Goal: Information Seeking & Learning: Learn about a topic

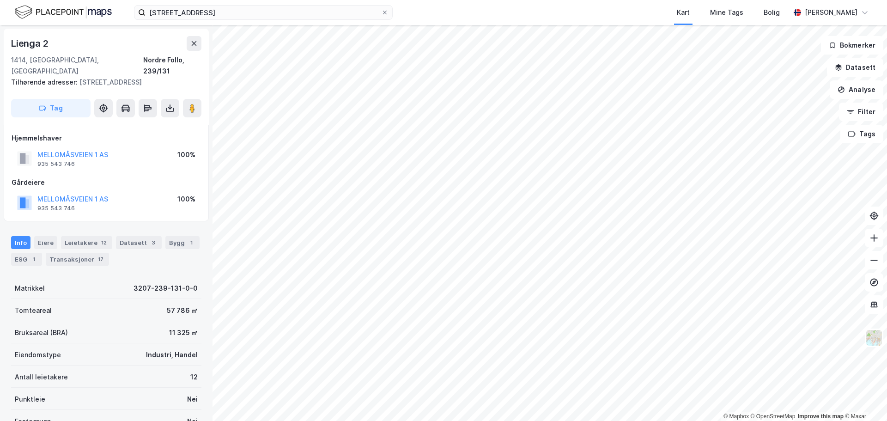
click at [95, 193] on div "MELLOMÅSVEIEN 1 AS" at bounding box center [72, 198] width 71 height 11
click at [0, 0] on button "MELLOMÅSVEIEN 1 AS" at bounding box center [0, 0] width 0 height 0
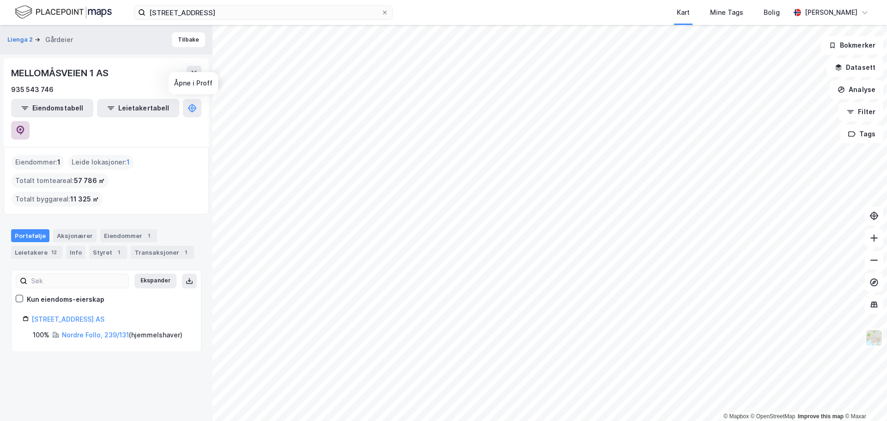
click at [22, 128] on icon at bounding box center [20, 129] width 3 height 3
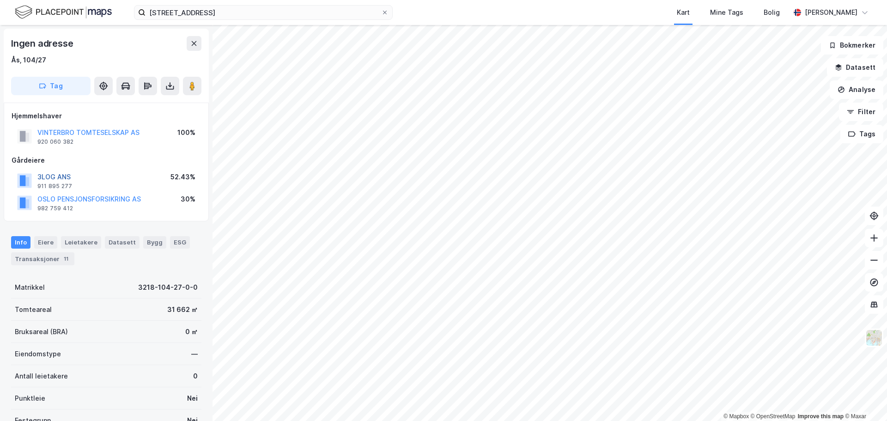
click at [0, 0] on button "3LOG ANS" at bounding box center [0, 0] width 0 height 0
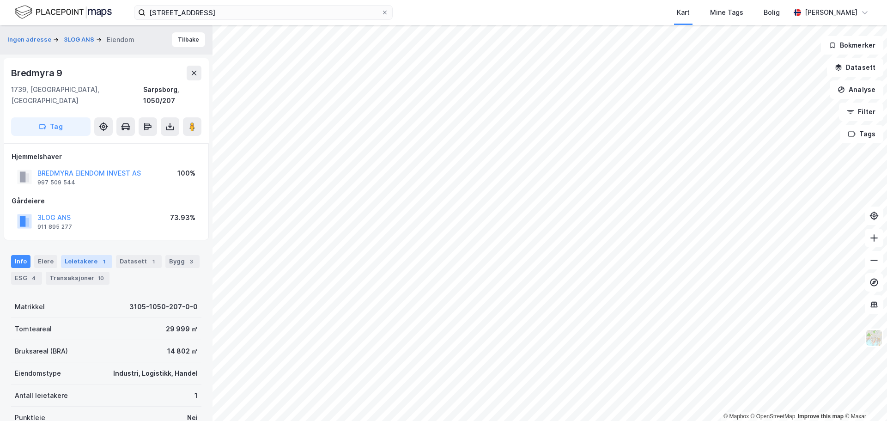
click at [74, 255] on div "Leietakere 1" at bounding box center [86, 261] width 51 height 13
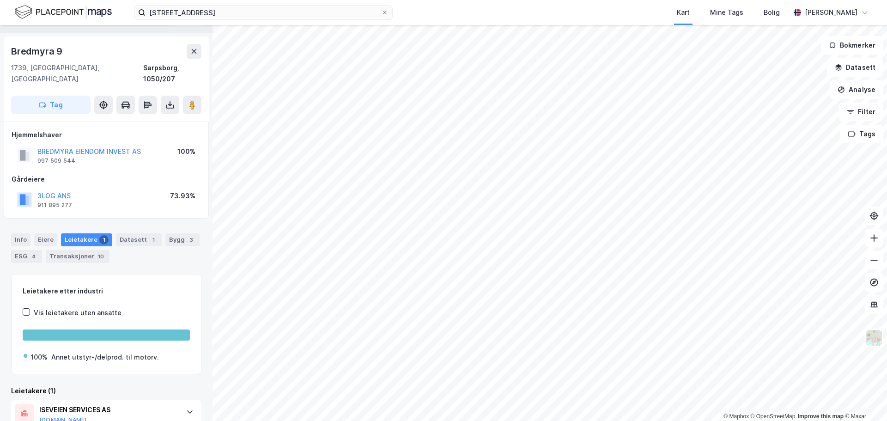
scroll to position [51, 0]
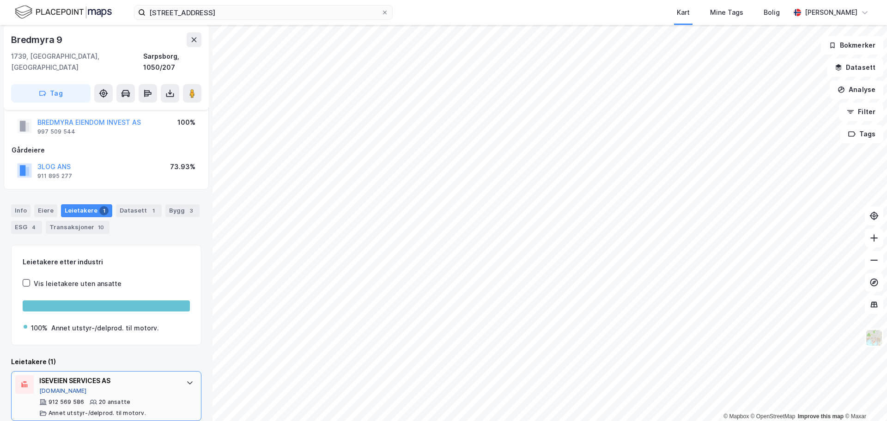
click at [50, 387] on button "[DOMAIN_NAME]" at bounding box center [63, 390] width 48 height 7
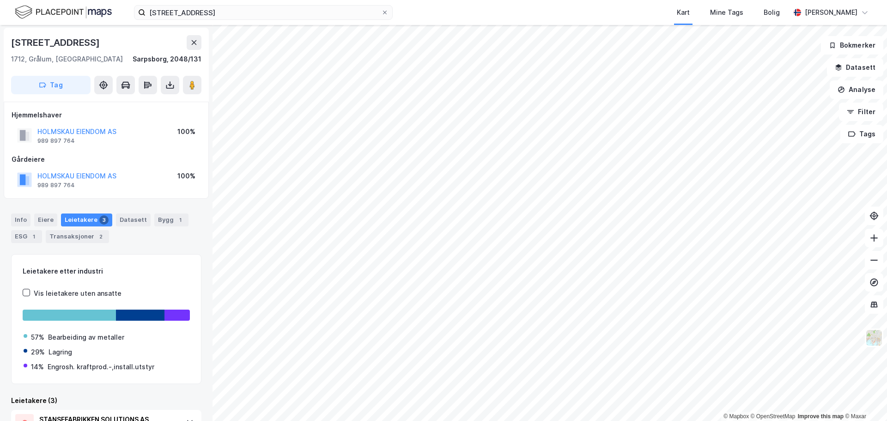
scroll to position [1, 0]
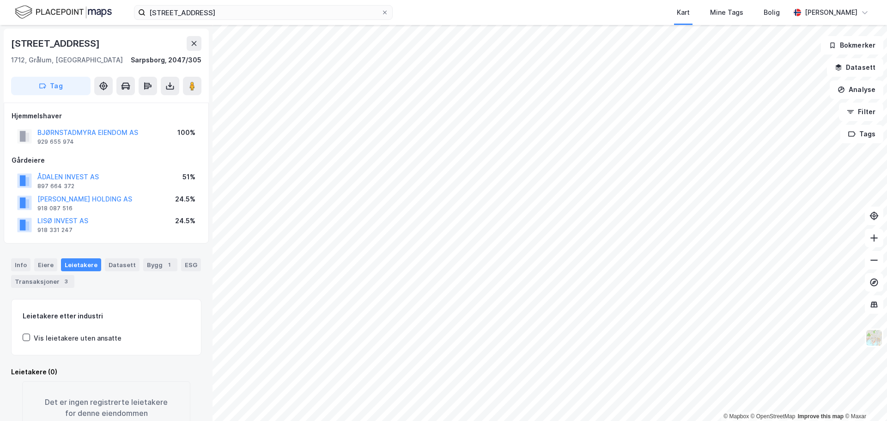
scroll to position [1, 0]
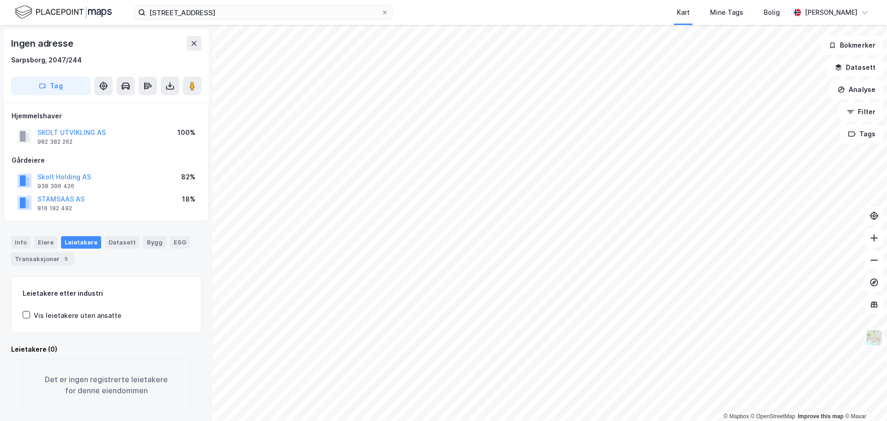
scroll to position [1, 0]
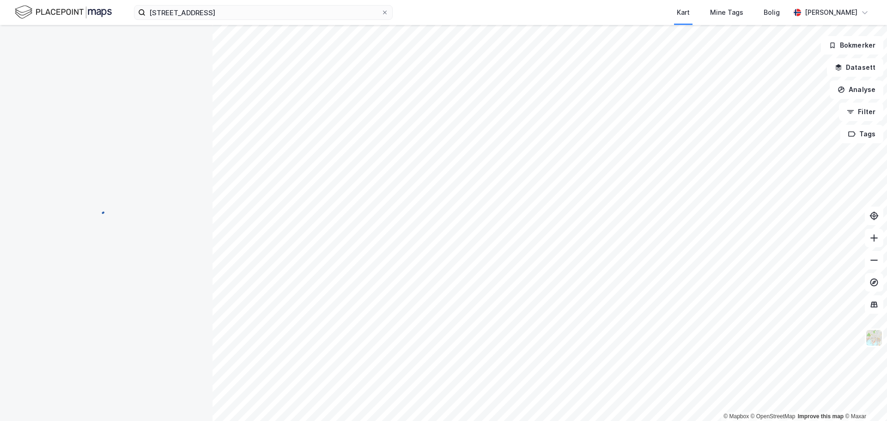
scroll to position [1, 0]
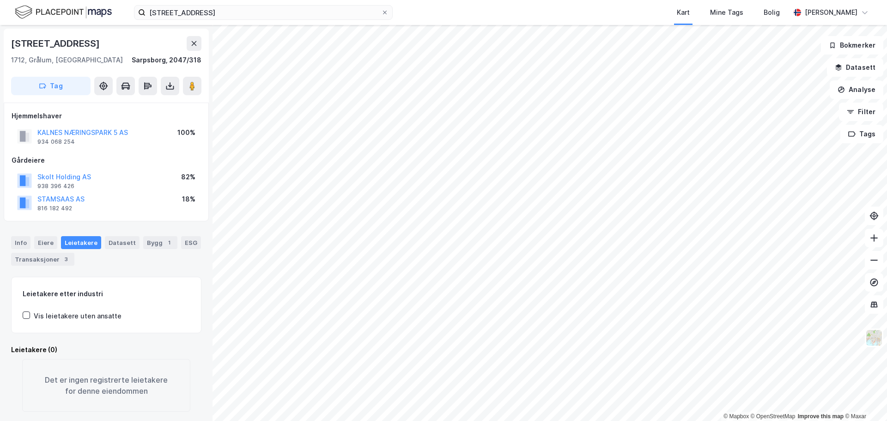
scroll to position [1, 0]
click at [26, 240] on div "Info" at bounding box center [20, 242] width 19 height 12
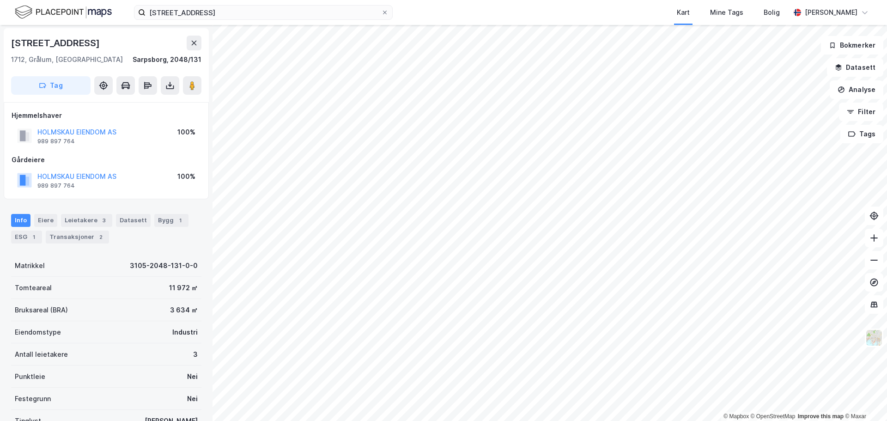
scroll to position [0, 0]
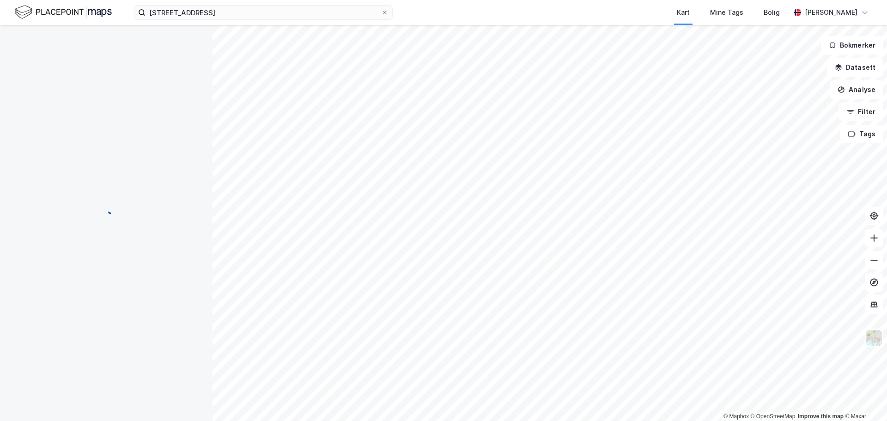
scroll to position [0, 0]
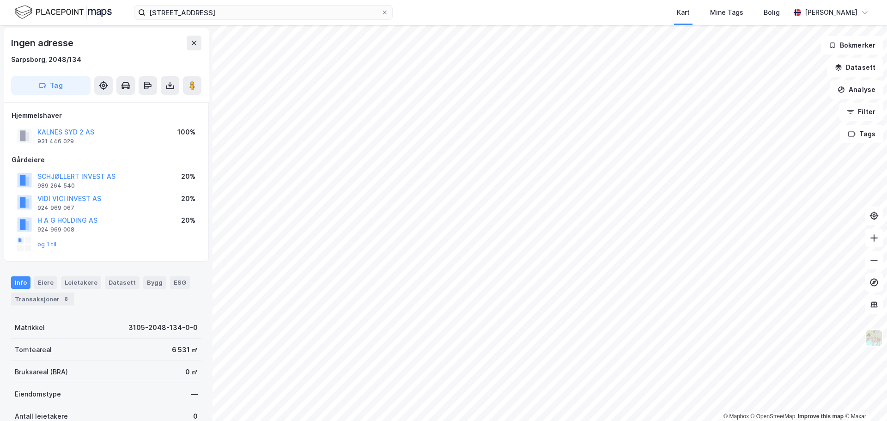
scroll to position [0, 0]
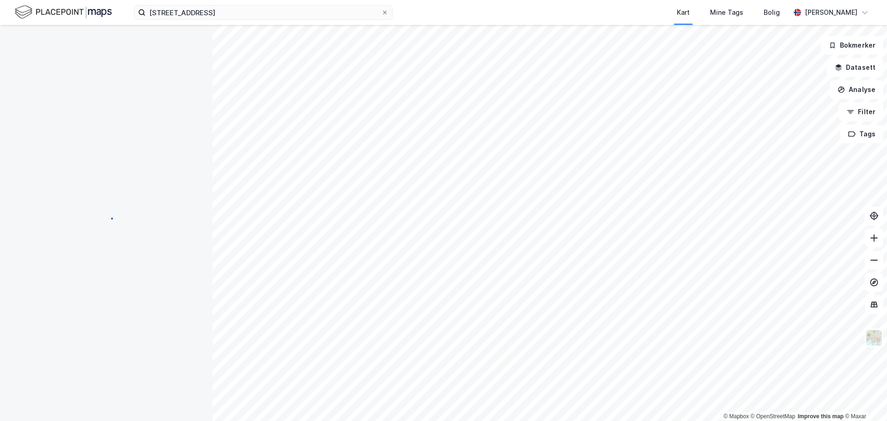
scroll to position [0, 0]
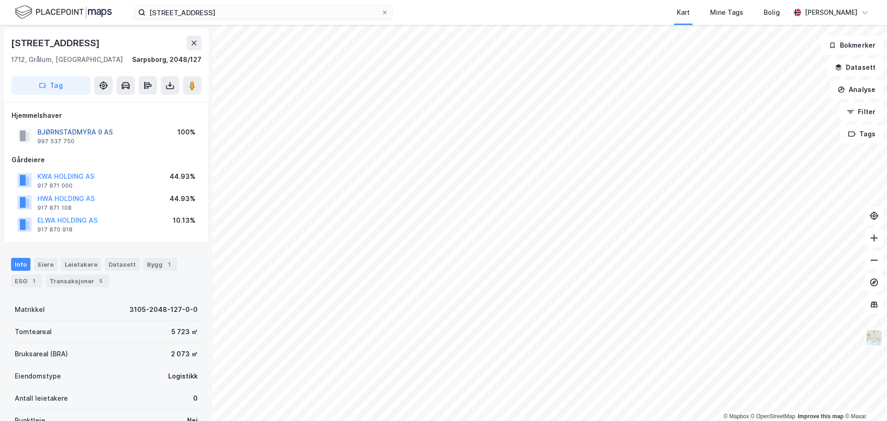
click at [0, 0] on button "BJØRNSTADMYRA 9 AS" at bounding box center [0, 0] width 0 height 0
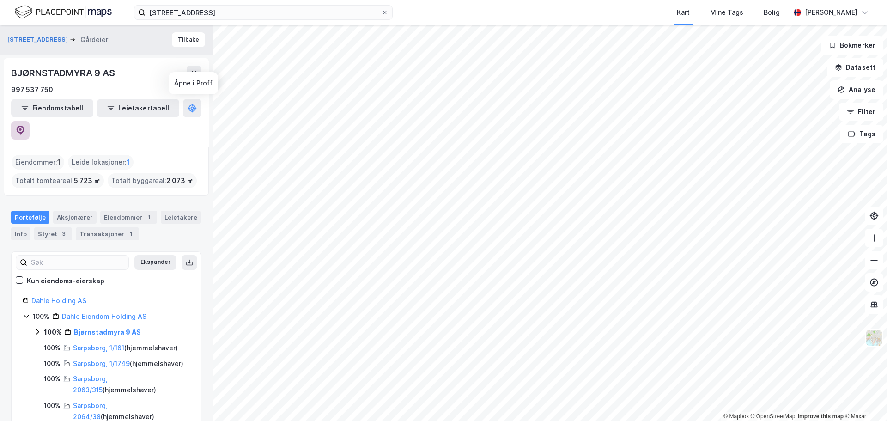
click at [30, 121] on button at bounding box center [20, 130] width 18 height 18
click at [176, 8] on input "[STREET_ADDRESS]" at bounding box center [263, 13] width 236 height 14
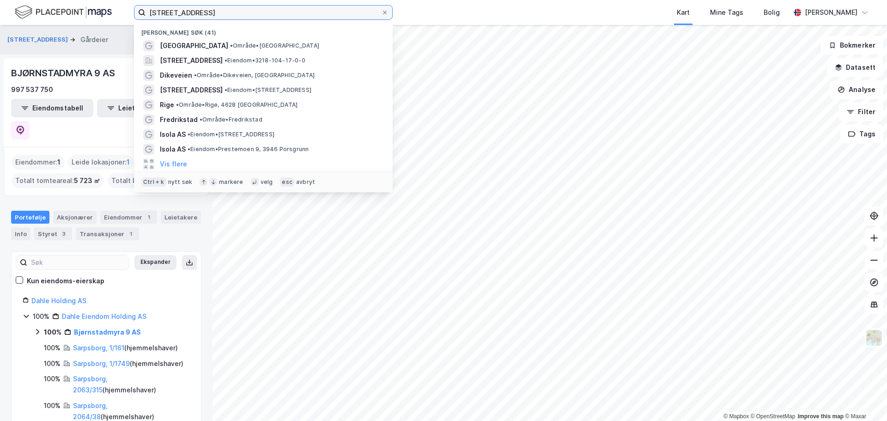
click at [176, 8] on input "[STREET_ADDRESS]" at bounding box center [263, 13] width 236 height 14
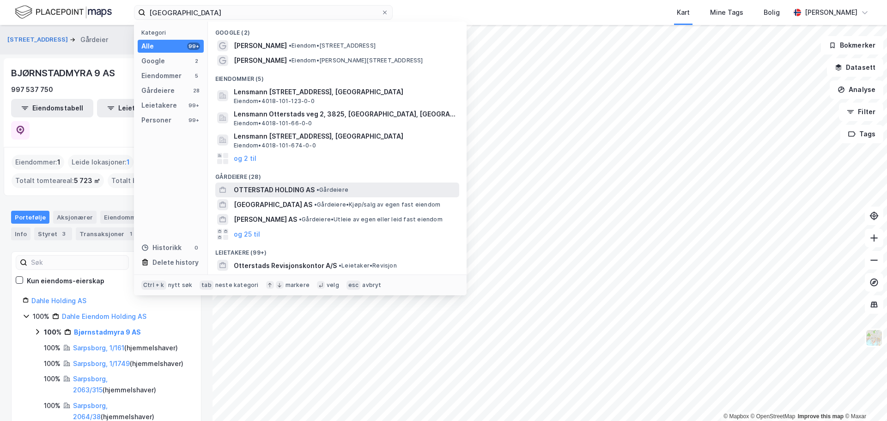
click at [329, 191] on span "• Gårdeiere" at bounding box center [332, 189] width 32 height 7
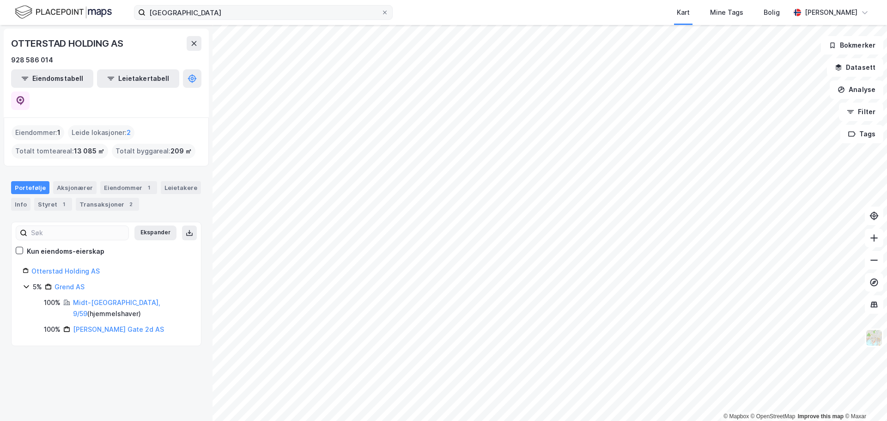
click at [191, 5] on label "[GEOGRAPHIC_DATA]" at bounding box center [263, 12] width 259 height 15
click at [191, 6] on input "[GEOGRAPHIC_DATA]" at bounding box center [263, 13] width 236 height 14
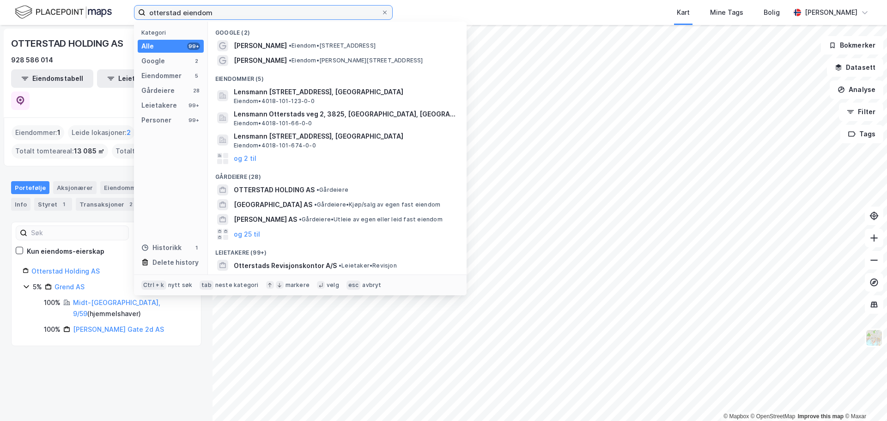
type input "otterstad eiendom"
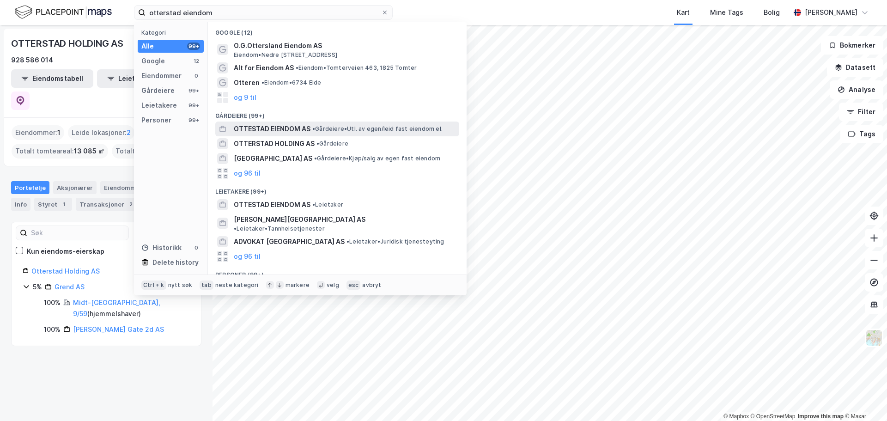
click at [355, 129] on span "• Gårdeiere • Utl. av egen/leid fast eiendom el." at bounding box center [377, 128] width 130 height 7
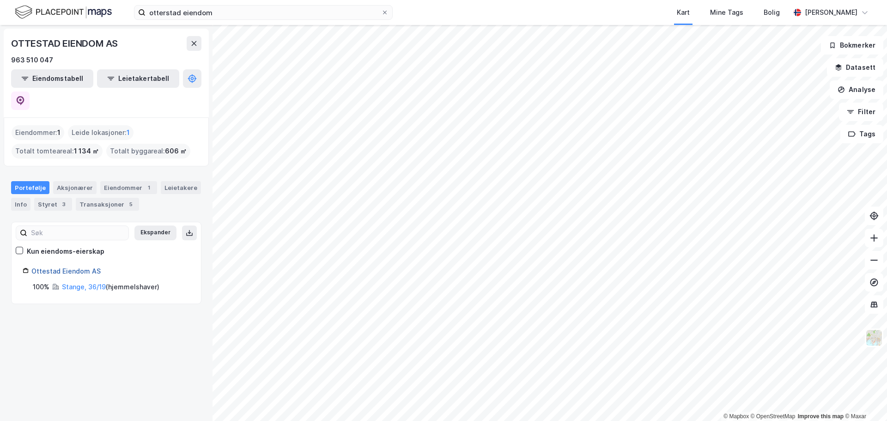
click at [85, 267] on link "Ottestad Eiendom AS" at bounding box center [65, 271] width 69 height 8
click at [201, 63] on div "963 510 047" at bounding box center [106, 59] width 190 height 11
click at [24, 96] on icon at bounding box center [21, 100] width 8 height 9
click at [193, 34] on div "OTTESTAD EIENDOM AS 963 510 047 Eiendomstabell Leietakertabell" at bounding box center [106, 73] width 205 height 89
click at [197, 37] on button at bounding box center [194, 43] width 15 height 15
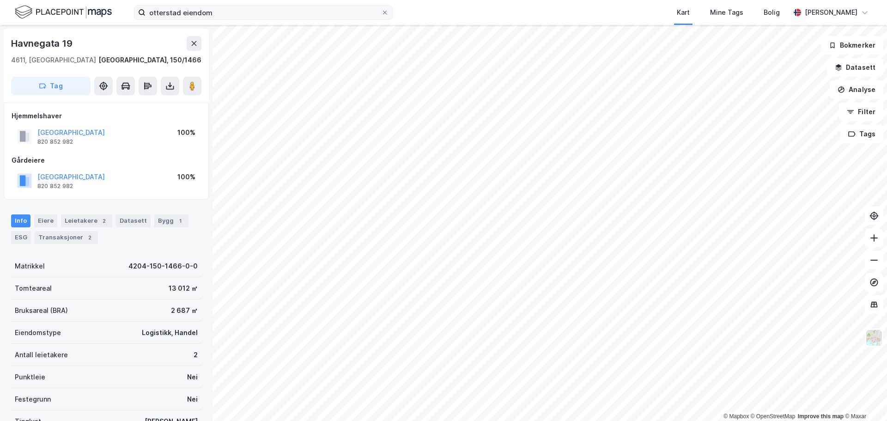
scroll to position [0, 0]
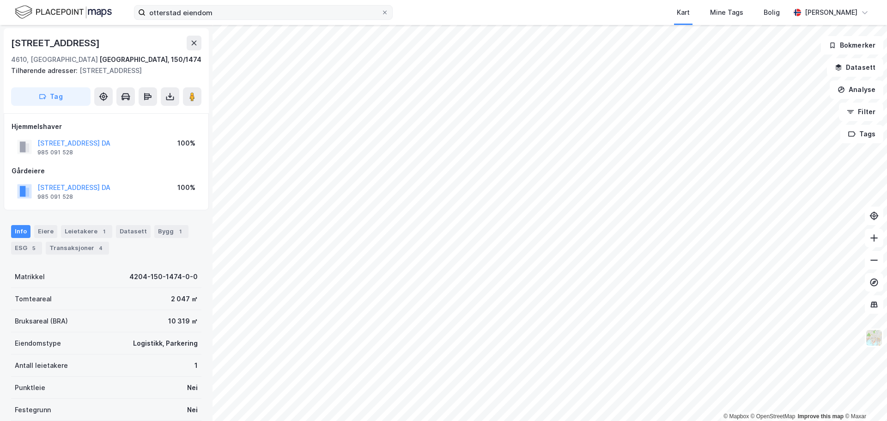
scroll to position [0, 0]
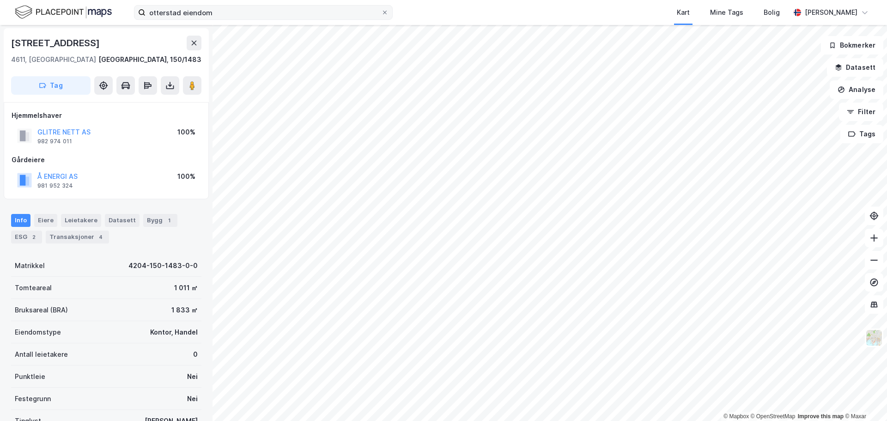
scroll to position [0, 0]
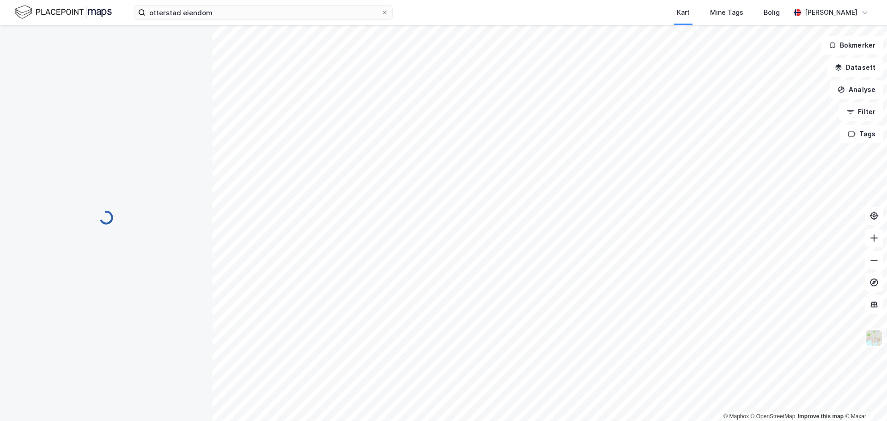
scroll to position [0, 0]
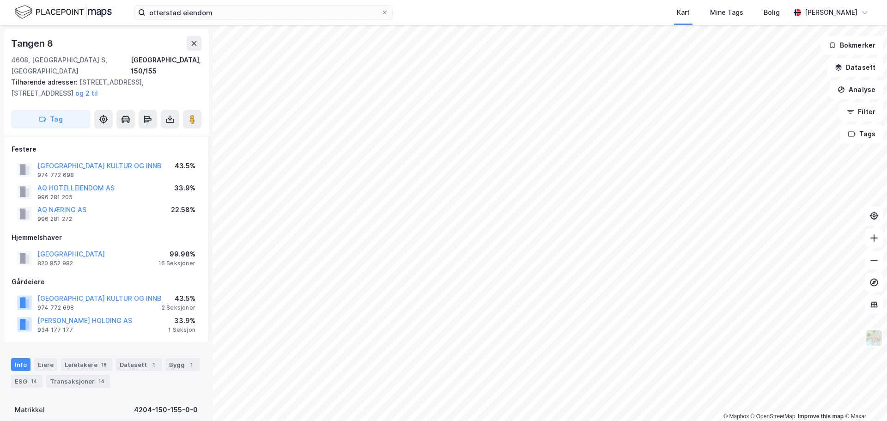
scroll to position [0, 0]
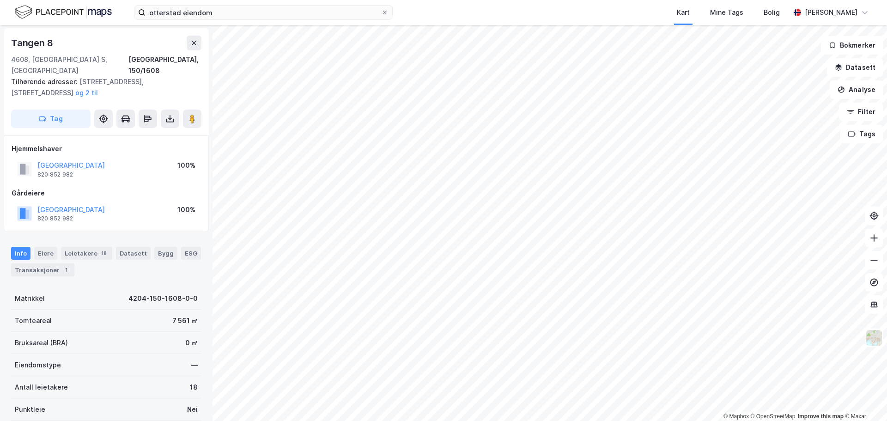
scroll to position [0, 0]
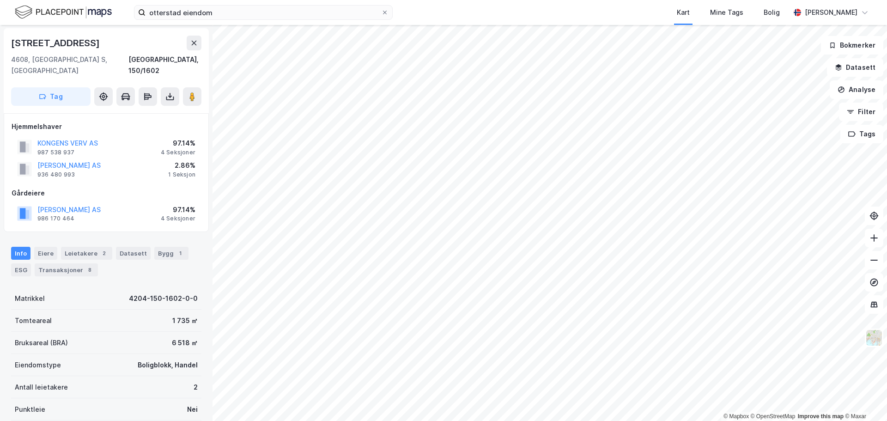
scroll to position [0, 0]
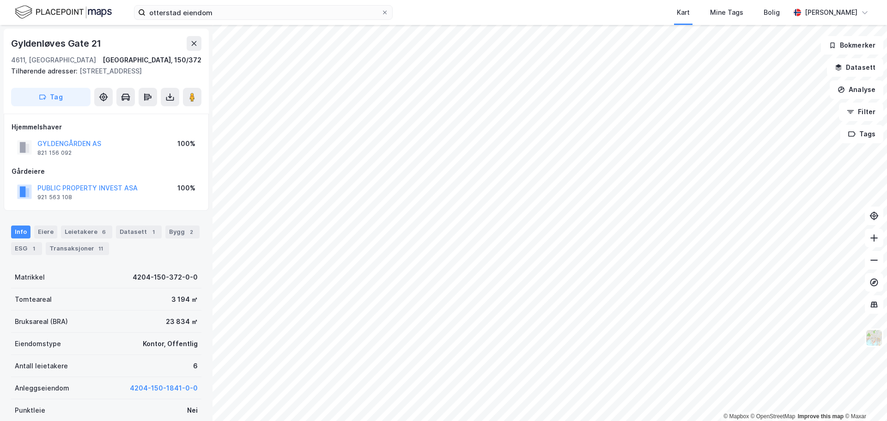
scroll to position [0, 0]
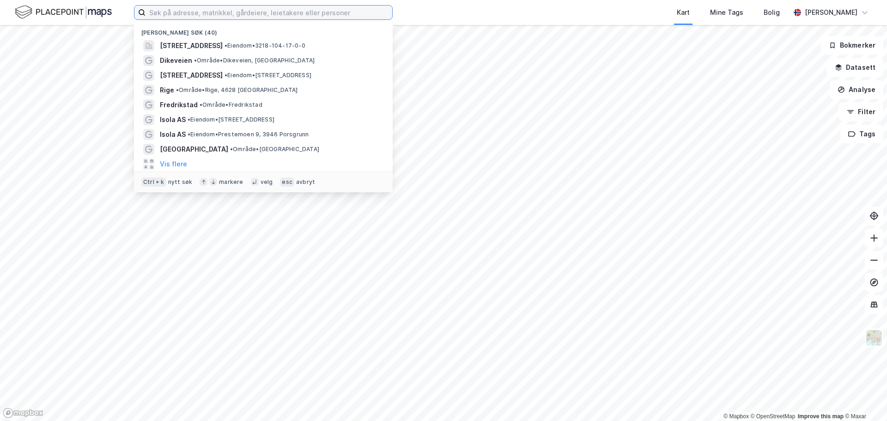
click at [209, 8] on input at bounding box center [268, 13] width 247 height 14
type input "kristiansand"
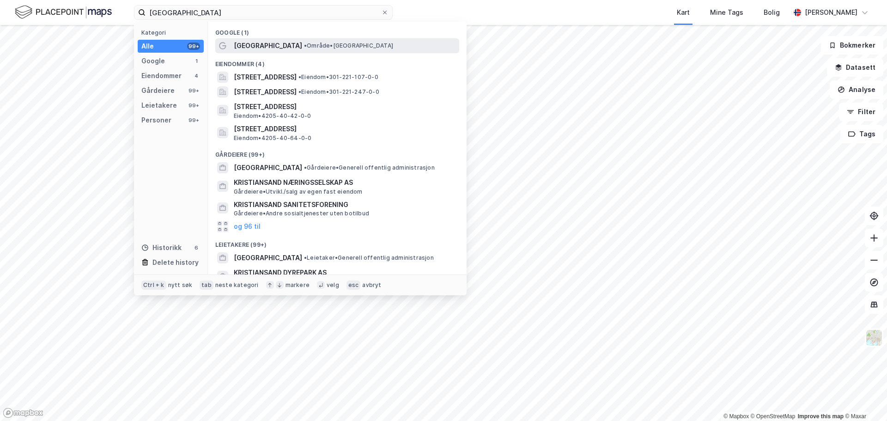
click at [254, 48] on span "[GEOGRAPHIC_DATA]" at bounding box center [268, 45] width 68 height 11
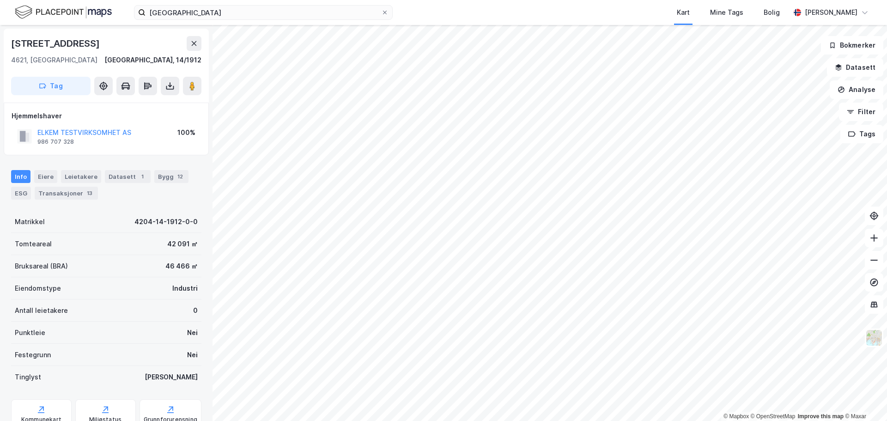
click at [411, 420] on html "kristiansand Kart Mine Tags Bolig Tobias Gedde-Dahl © Mapbox © OpenStreetMap Im…" at bounding box center [443, 210] width 887 height 421
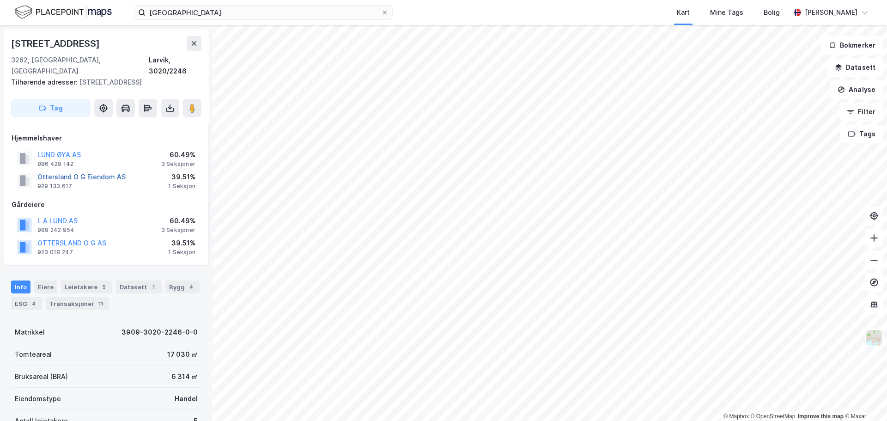
click at [0, 0] on button "Ottersland O G Eiendom AS" at bounding box center [0, 0] width 0 height 0
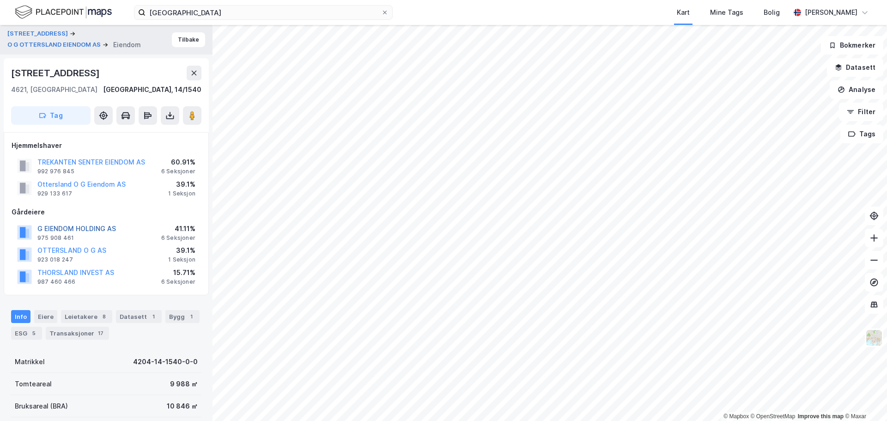
click at [0, 0] on button "G EIENDOM HOLDING AS" at bounding box center [0, 0] width 0 height 0
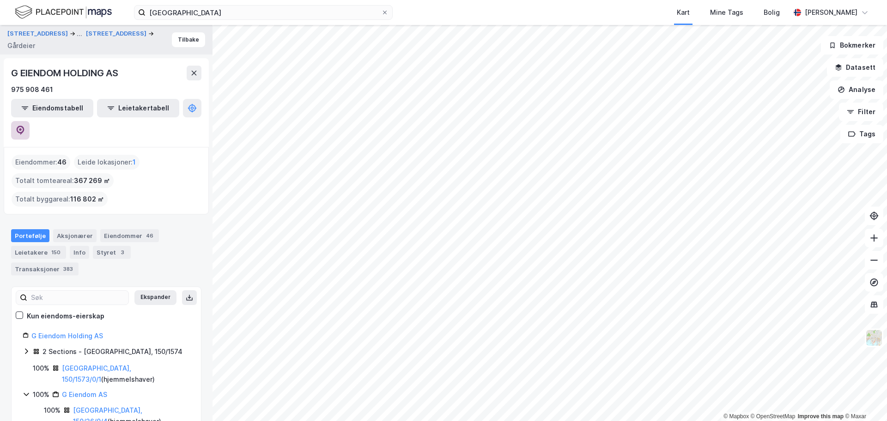
click at [24, 126] on icon at bounding box center [21, 130] width 8 height 9
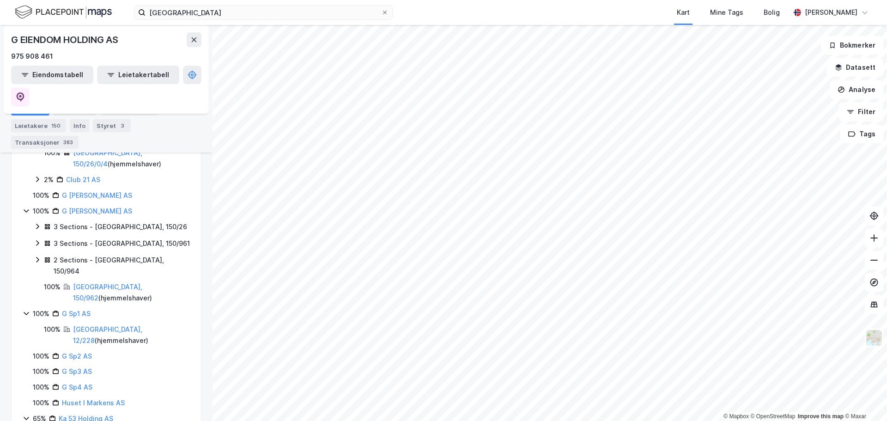
scroll to position [369, 0]
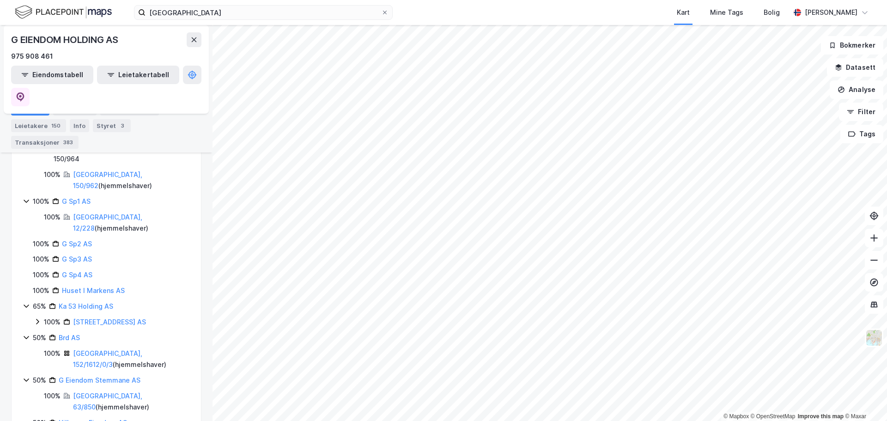
click at [231, 420] on html "kristiansand Kart Mine Tags Bolig Tobias Gedde-Dahl © Mapbox © OpenStreetMap Im…" at bounding box center [443, 210] width 887 height 421
click at [661, 420] on html "kristiansand Kart Mine Tags Bolig Tobias Gedde-Dahl © Mapbox © OpenStreetMap Im…" at bounding box center [443, 210] width 887 height 421
